Goal: Check status: Check status

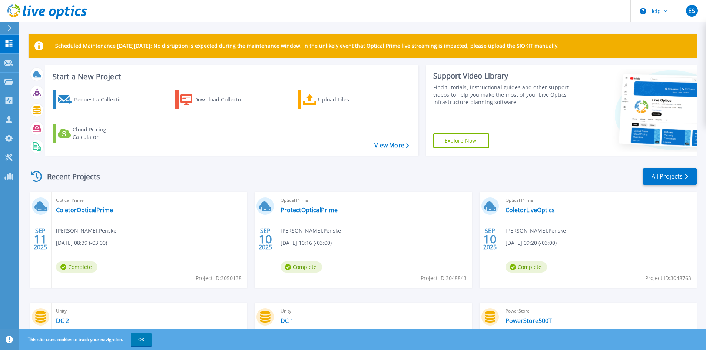
scroll to position [37, 0]
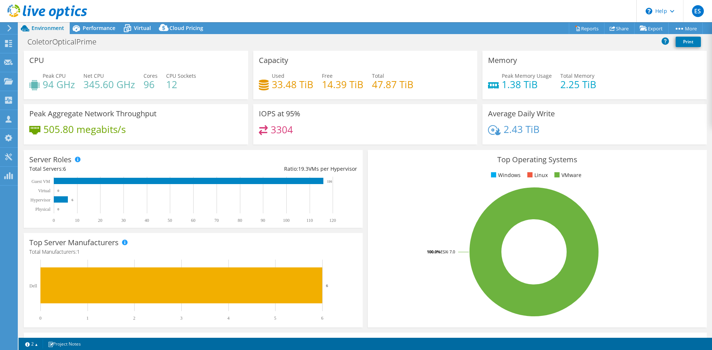
select select "USD"
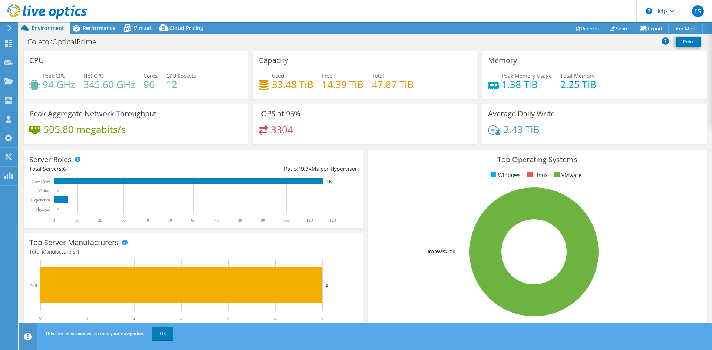
drag, startPoint x: 165, startPoint y: 337, endPoint x: 115, endPoint y: 349, distance: 51.5
click at [165, 337] on link "OK" at bounding box center [162, 333] width 21 height 13
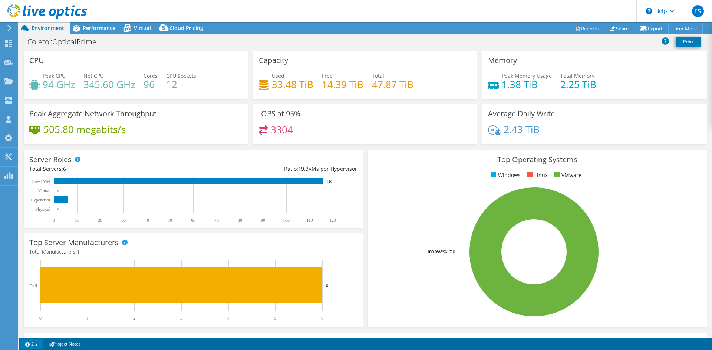
click at [38, 344] on link "2" at bounding box center [31, 343] width 23 height 9
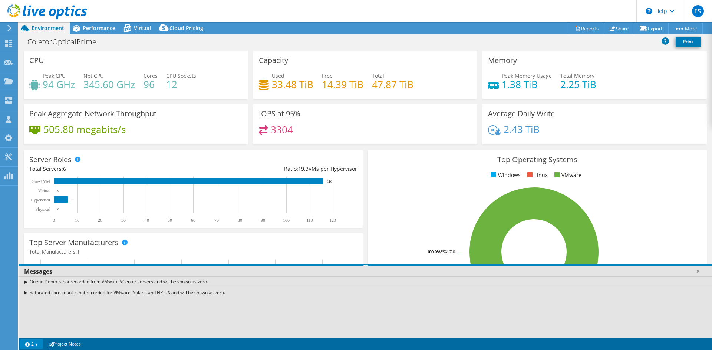
click at [380, 253] on rect at bounding box center [533, 252] width 321 height 130
click at [699, 271] on link at bounding box center [697, 271] width 7 height 7
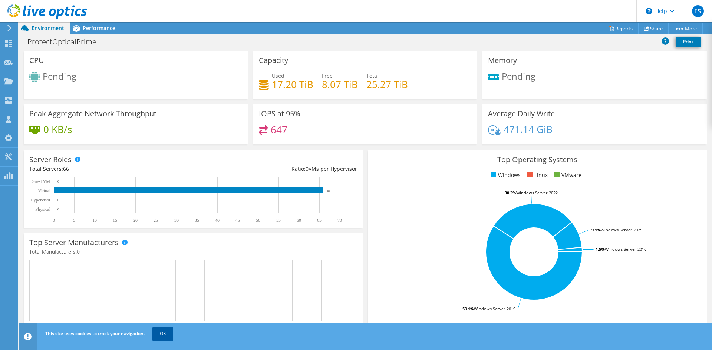
click at [163, 334] on link "OK" at bounding box center [162, 333] width 21 height 13
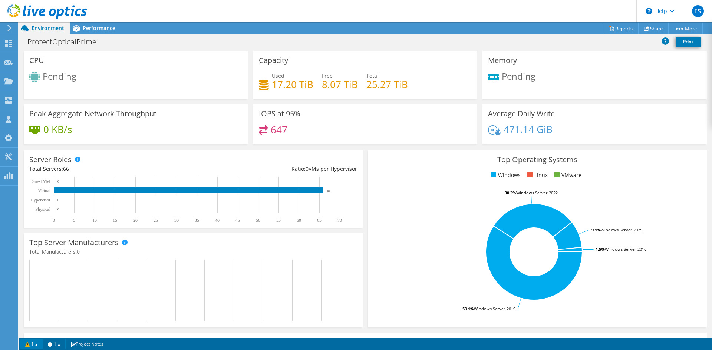
click at [38, 344] on link "1" at bounding box center [31, 343] width 23 height 9
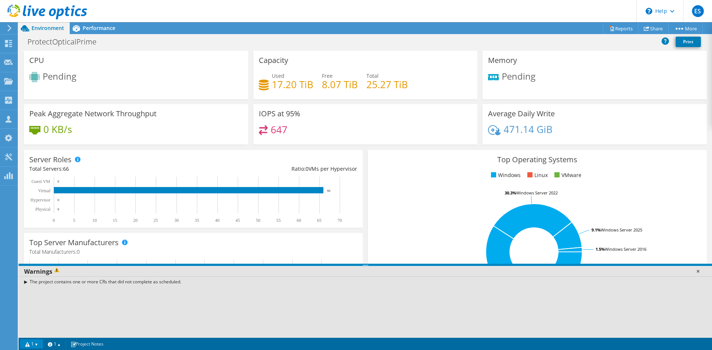
click at [697, 269] on link at bounding box center [697, 271] width 7 height 7
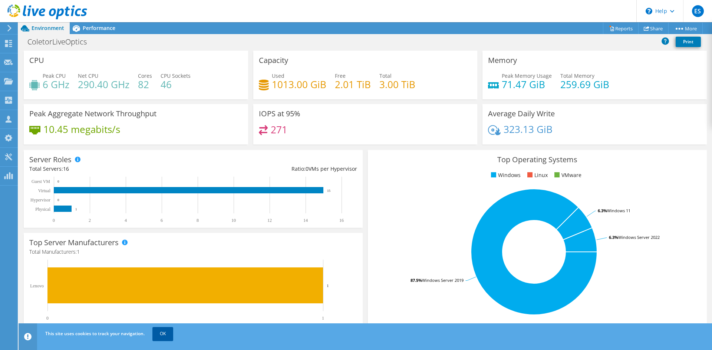
click at [166, 336] on link "OK" at bounding box center [162, 333] width 21 height 13
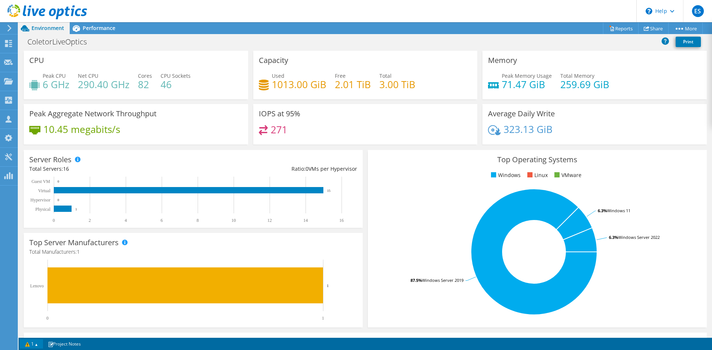
click at [39, 345] on link "1" at bounding box center [31, 343] width 23 height 9
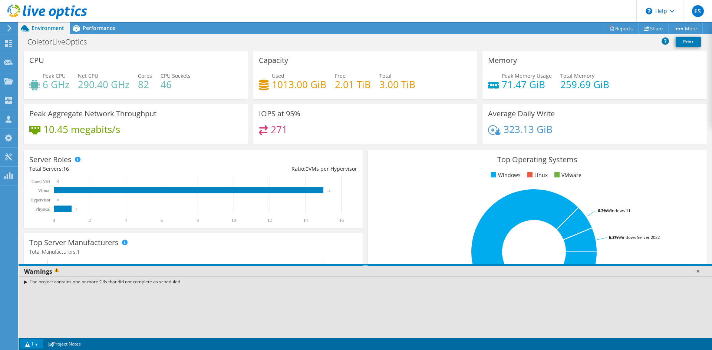
click at [697, 271] on link at bounding box center [697, 271] width 7 height 7
